Goal: Task Accomplishment & Management: Manage account settings

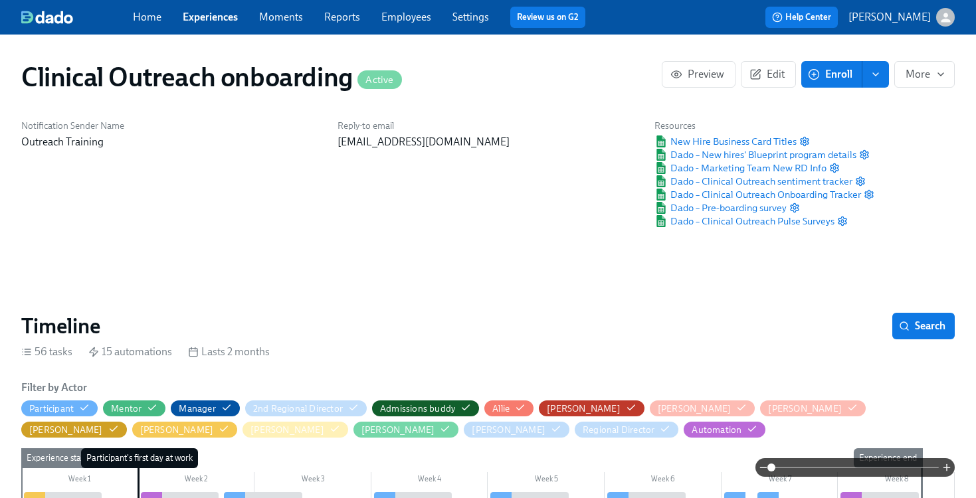
click at [206, 19] on link "Experiences" at bounding box center [210, 17] width 55 height 13
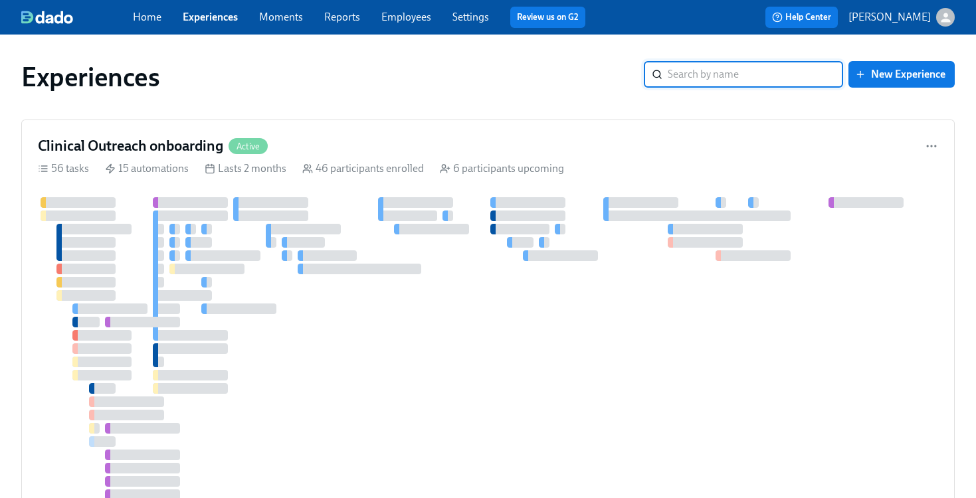
click at [794, 74] on input "search" at bounding box center [755, 74] width 175 height 27
type input "blueprint"
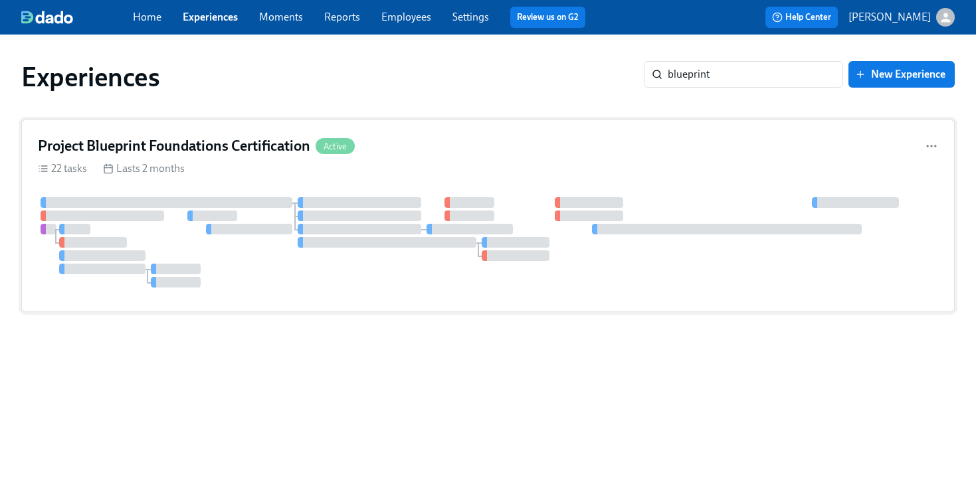
click at [240, 131] on div "Project Blueprint Foundations Certification Active 22 tasks Lasts 2 months" at bounding box center [487, 216] width 933 height 193
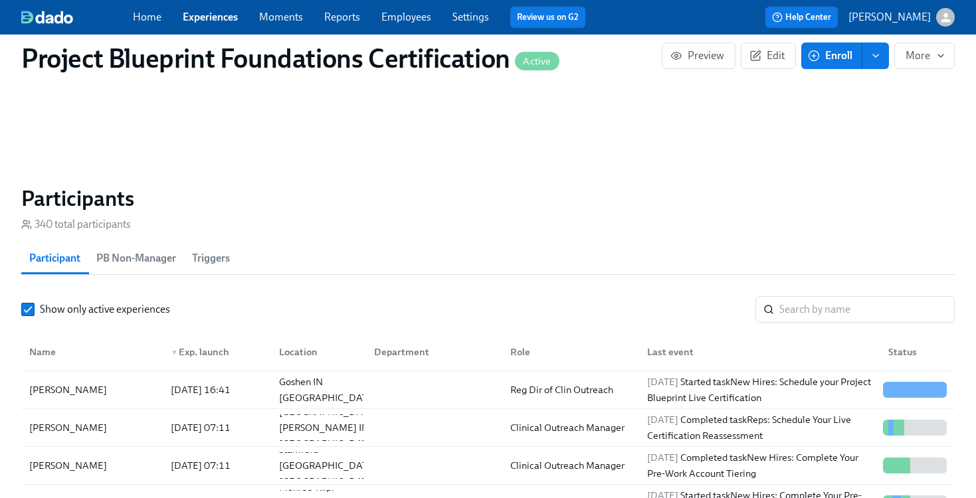
scroll to position [1101, 0]
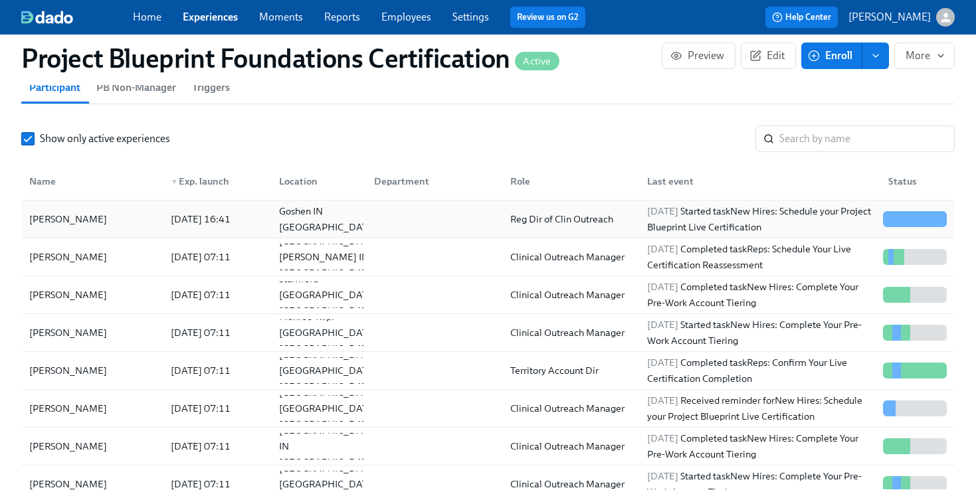
click at [236, 221] on div "[DATE] 16:41" at bounding box center [200, 219] width 70 height 16
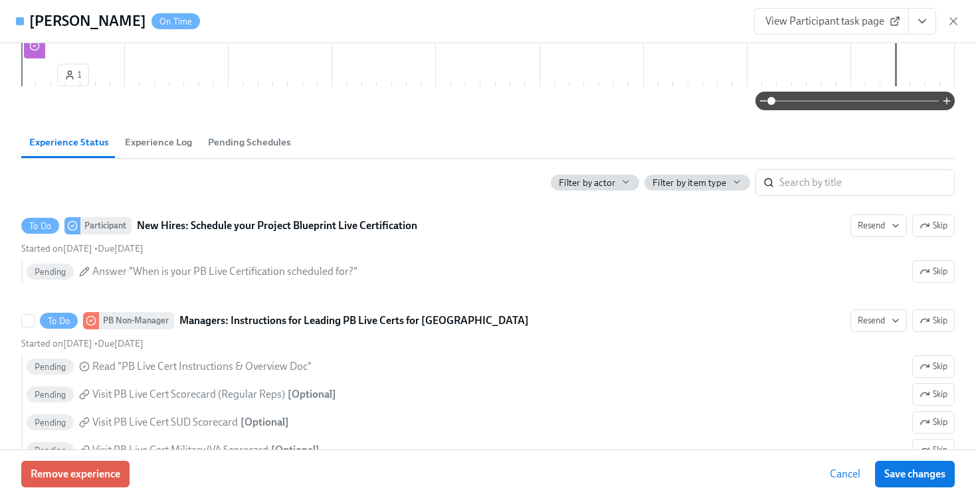
scroll to position [189, 0]
click at [151, 141] on span "Experience Log" at bounding box center [158, 141] width 67 height 15
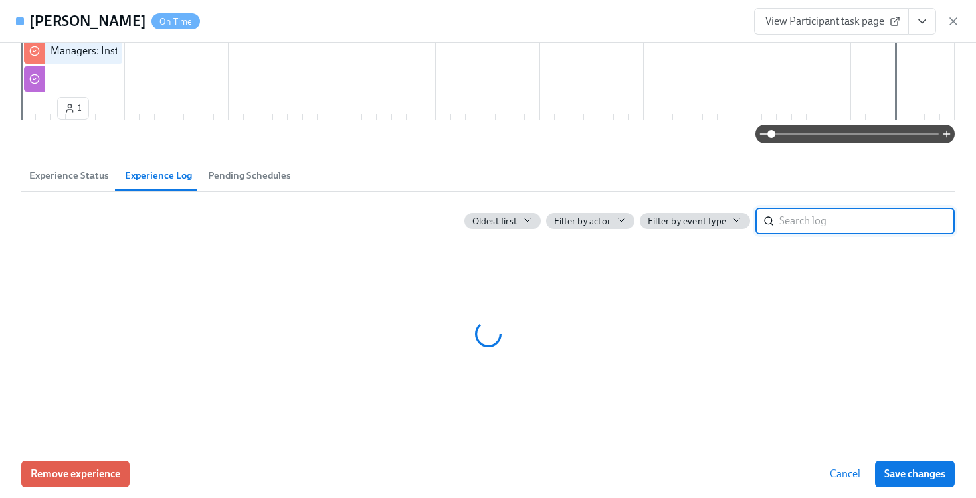
scroll to position [46, 0]
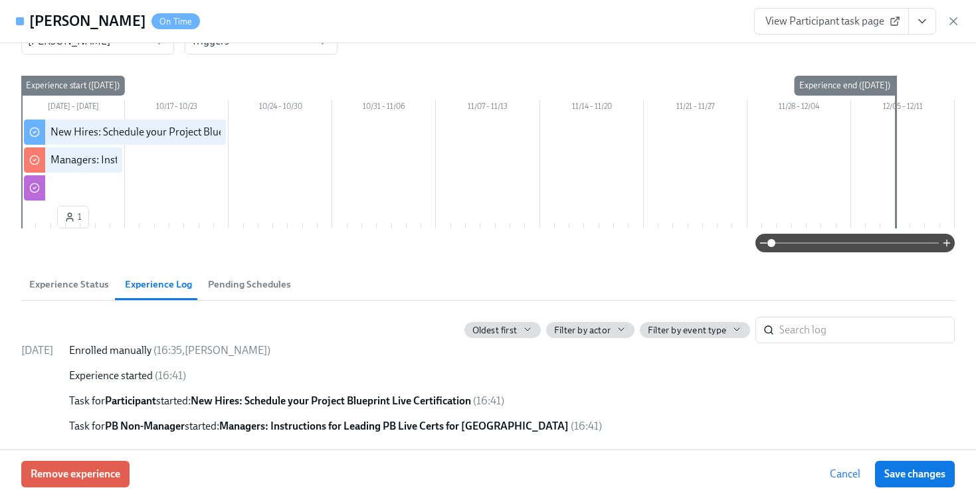
click at [75, 282] on span "Experience Status" at bounding box center [69, 284] width 80 height 15
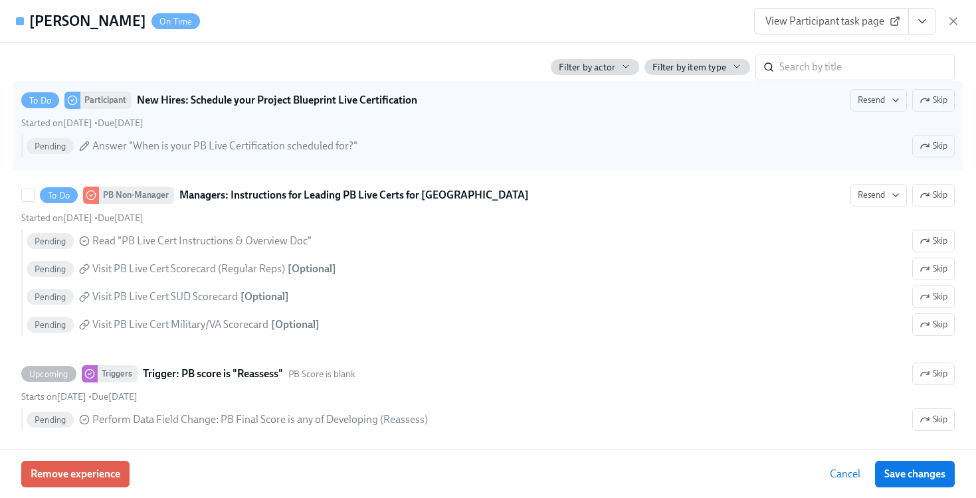
scroll to position [239, 0]
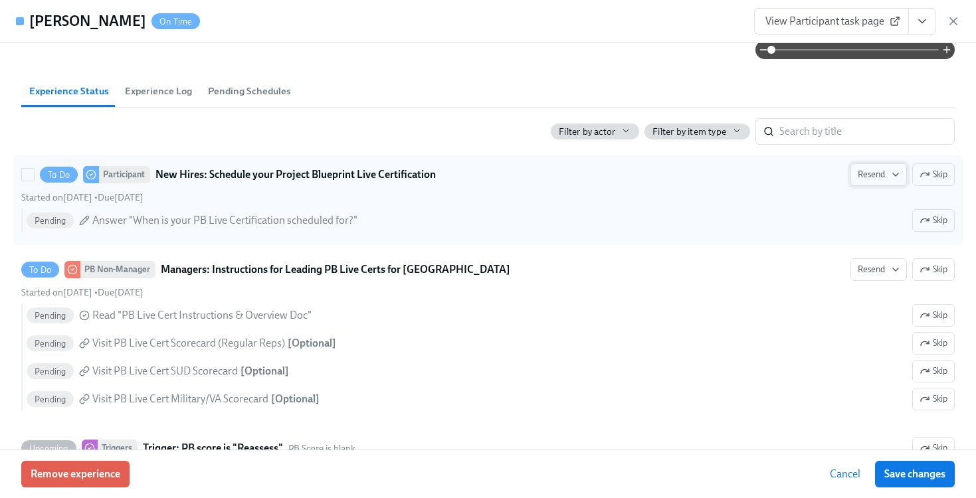
click at [883, 175] on span "Resend" at bounding box center [879, 174] width 42 height 13
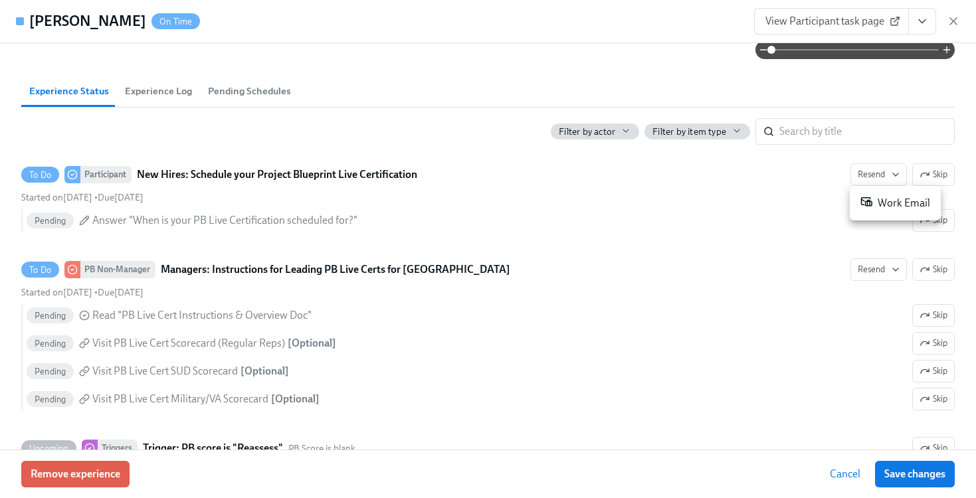
click at [890, 206] on div "Work Email" at bounding box center [895, 203] width 70 height 16
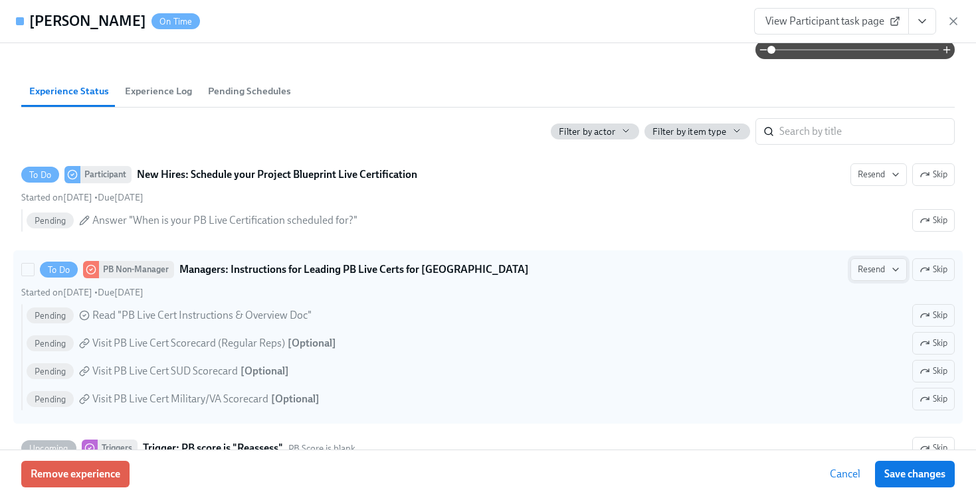
click at [880, 270] on span "Resend" at bounding box center [879, 269] width 42 height 13
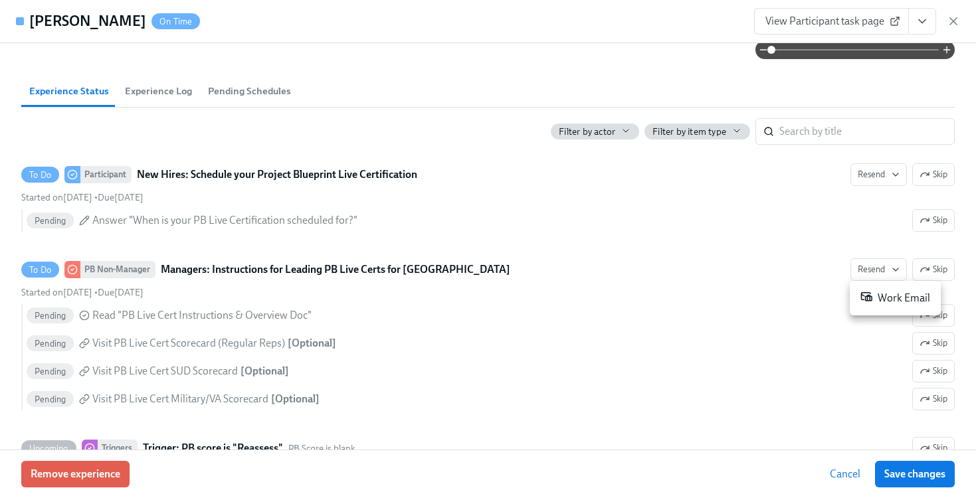
click at [896, 298] on div "Work Email" at bounding box center [895, 298] width 70 height 16
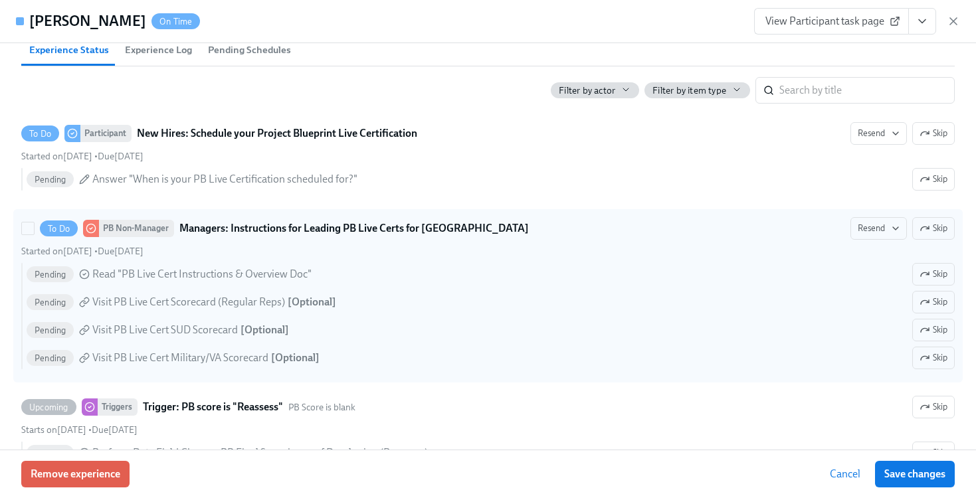
scroll to position [291, 0]
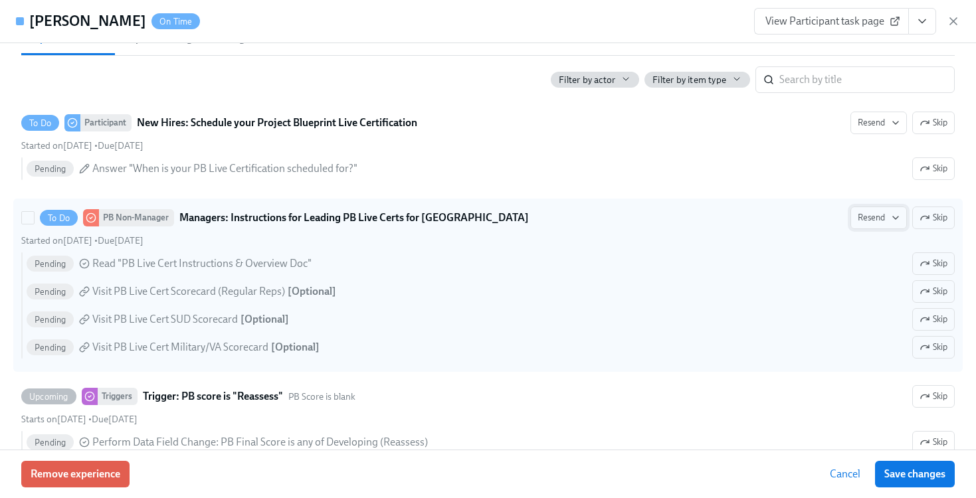
click at [864, 213] on span "Resend" at bounding box center [879, 217] width 42 height 13
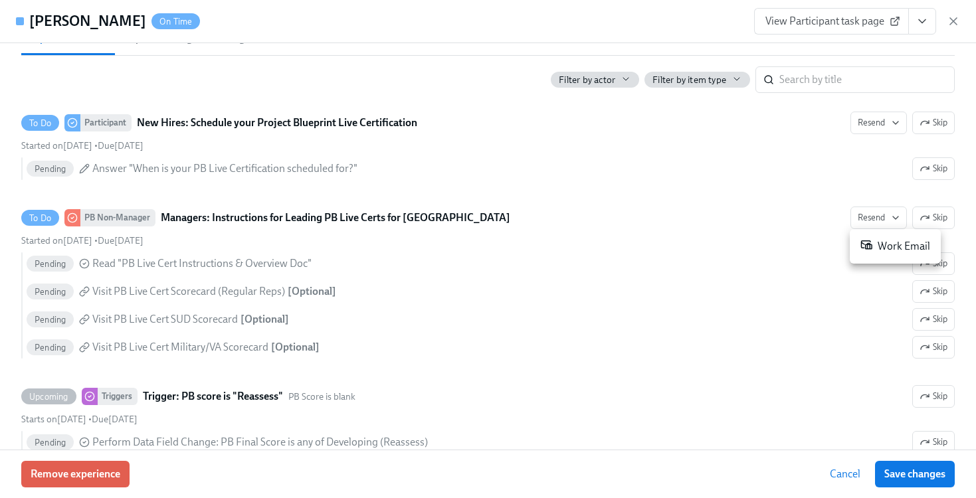
click at [874, 241] on div "Work Email" at bounding box center [895, 246] width 70 height 16
click at [847, 466] on div at bounding box center [488, 249] width 976 height 498
click at [845, 476] on span "Cancel" at bounding box center [845, 474] width 31 height 13
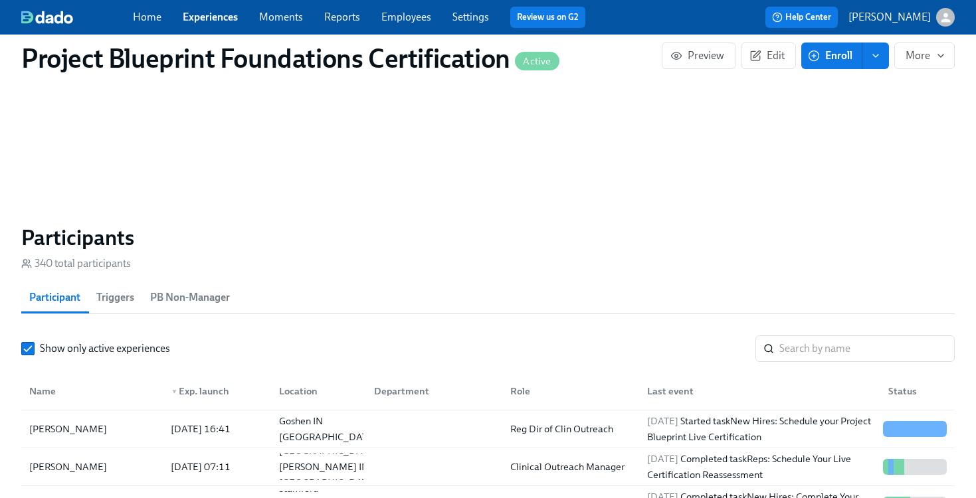
scroll to position [929, 0]
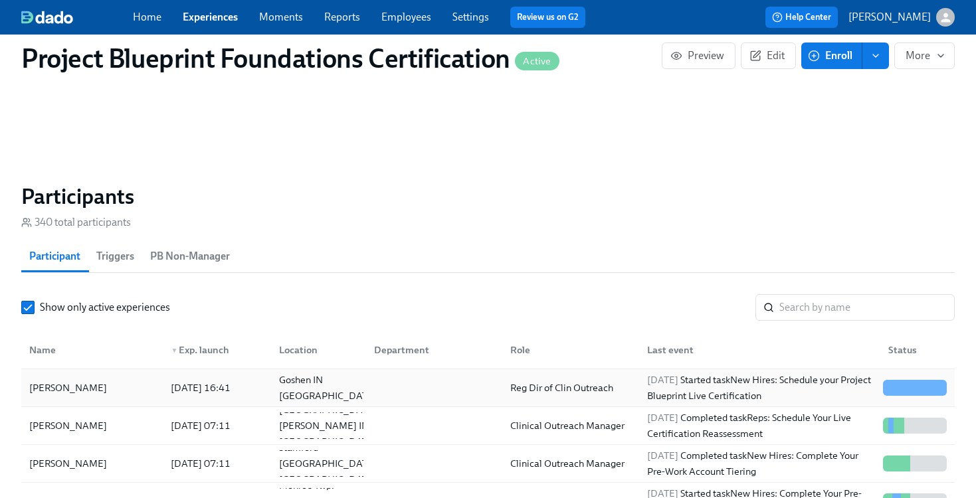
scroll to position [3, 0]
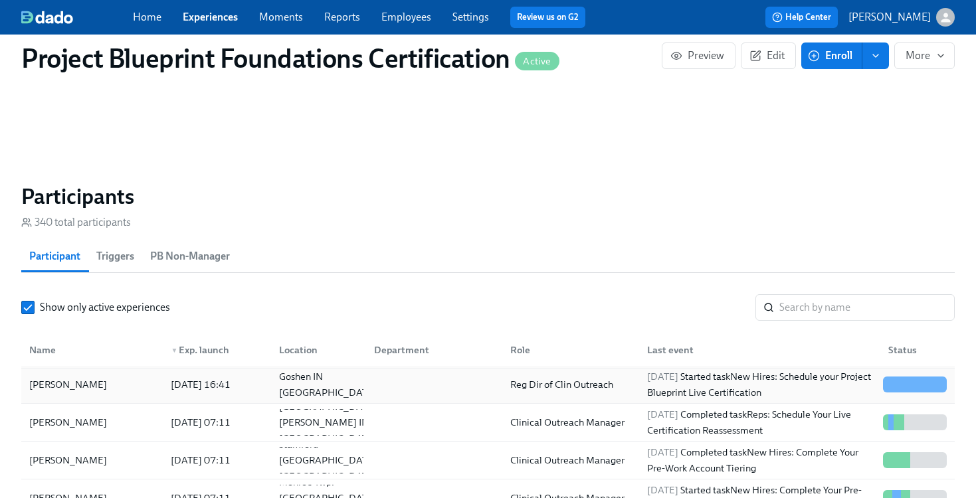
click at [52, 386] on div "[PERSON_NAME]" at bounding box center [68, 385] width 88 height 16
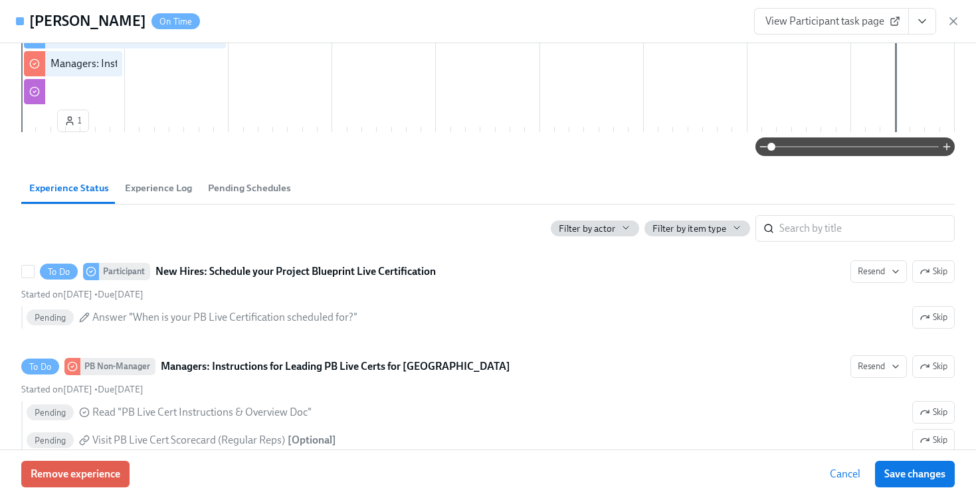
scroll to position [157, 0]
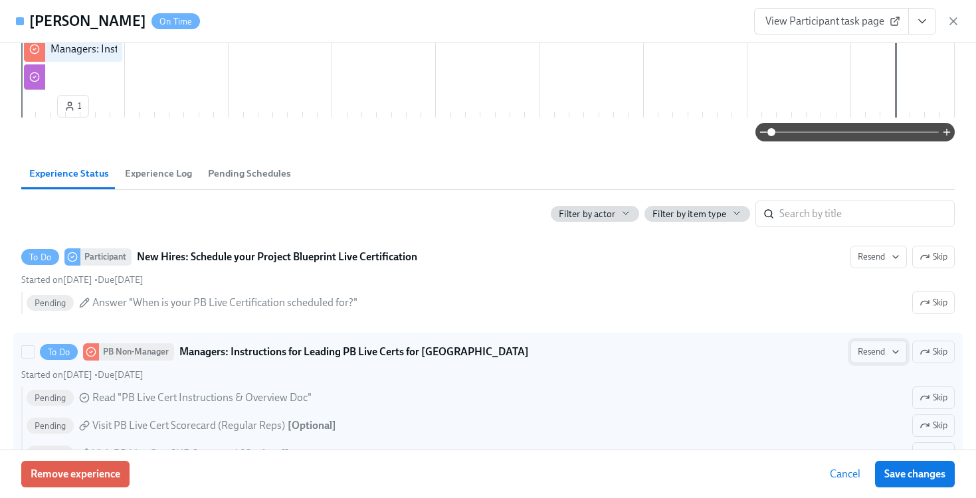
click at [868, 351] on span "Resend" at bounding box center [879, 351] width 42 height 13
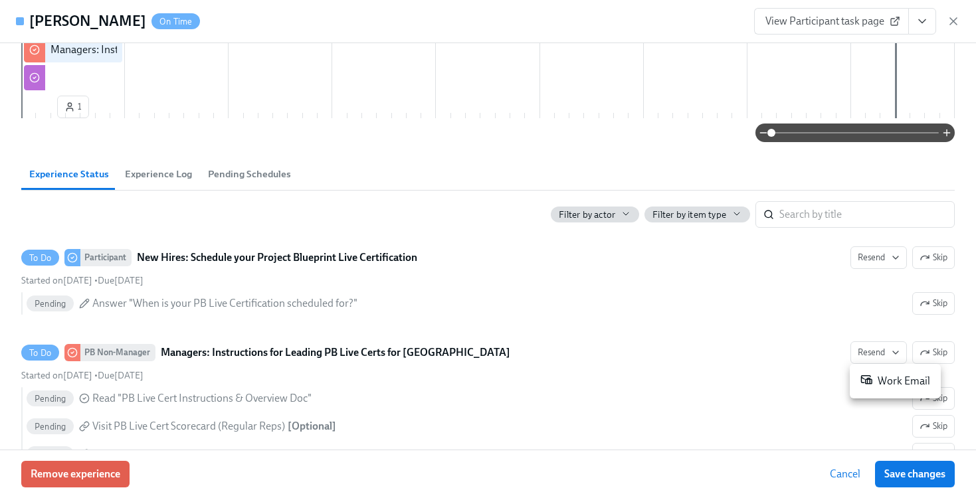
click at [887, 375] on div "Work Email" at bounding box center [895, 381] width 70 height 16
click at [958, 21] on icon "button" at bounding box center [953, 21] width 13 height 13
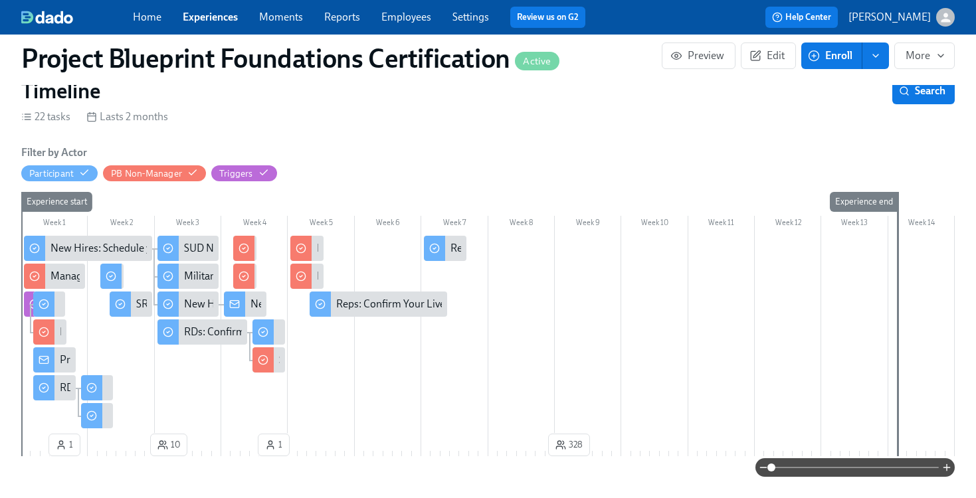
scroll to position [90, 0]
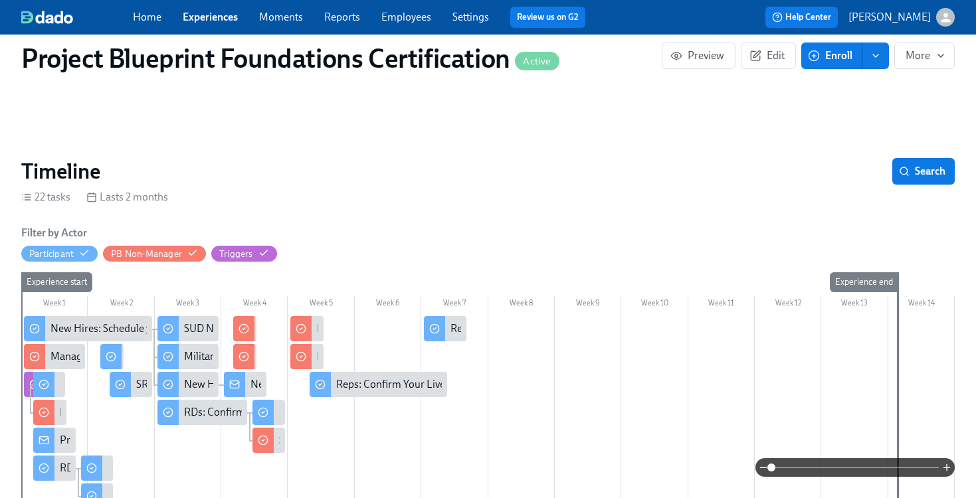
click at [211, 22] on link "Experiences" at bounding box center [210, 17] width 55 height 13
